Goal: Transaction & Acquisition: Obtain resource

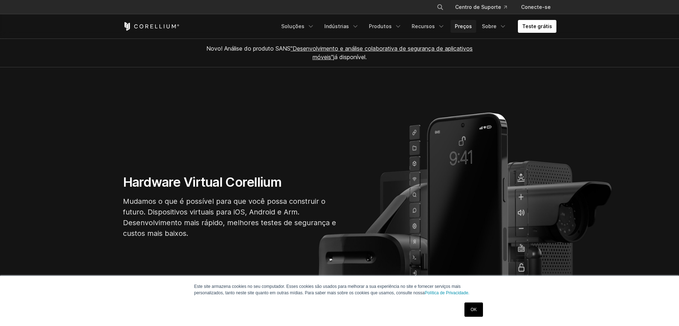
click at [472, 29] on font "Preços" at bounding box center [463, 26] width 17 height 6
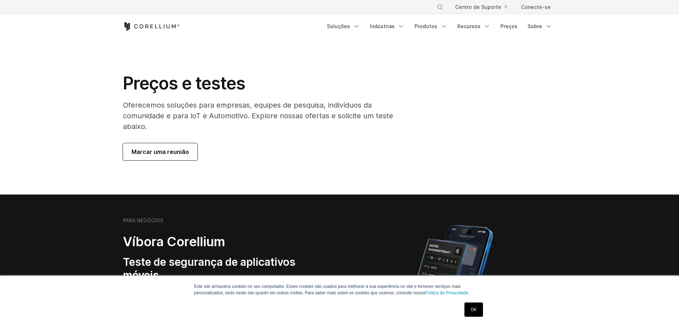
click at [157, 26] on icon "Página inicial do Corellium" at bounding box center [151, 26] width 57 height 9
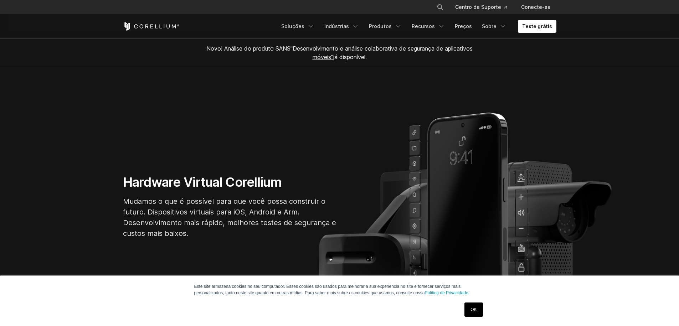
click at [398, 50] on font ""Desenvolvimento e análise colaborativa de segurança de aplicativos móveis"" at bounding box center [381, 53] width 182 height 16
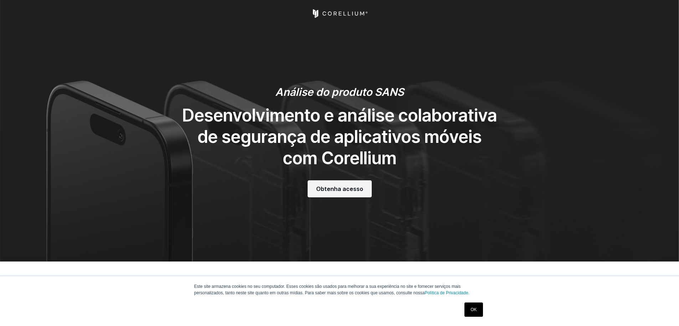
click at [352, 191] on font "Obtenha acesso" at bounding box center [339, 188] width 47 height 7
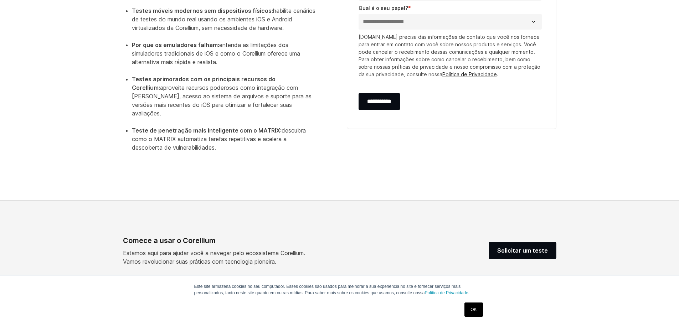
scroll to position [313, 0]
